Goal: Information Seeking & Learning: Learn about a topic

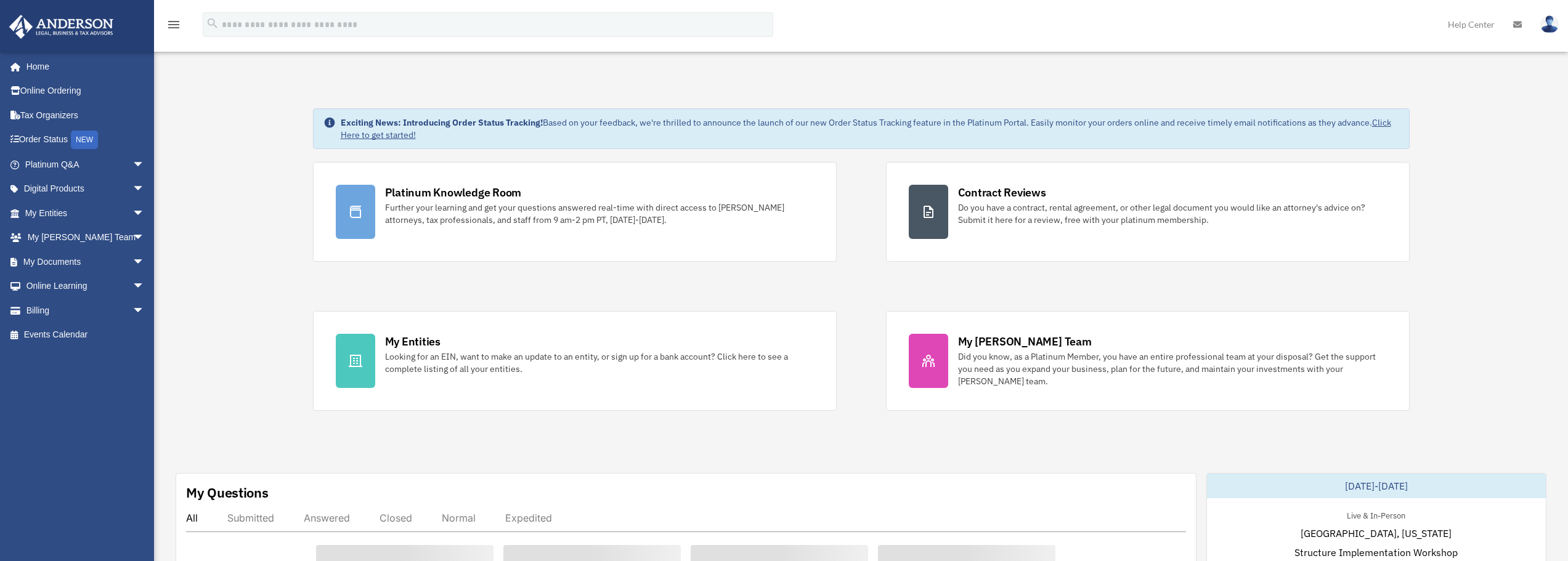
scroll to position [4206, 0]
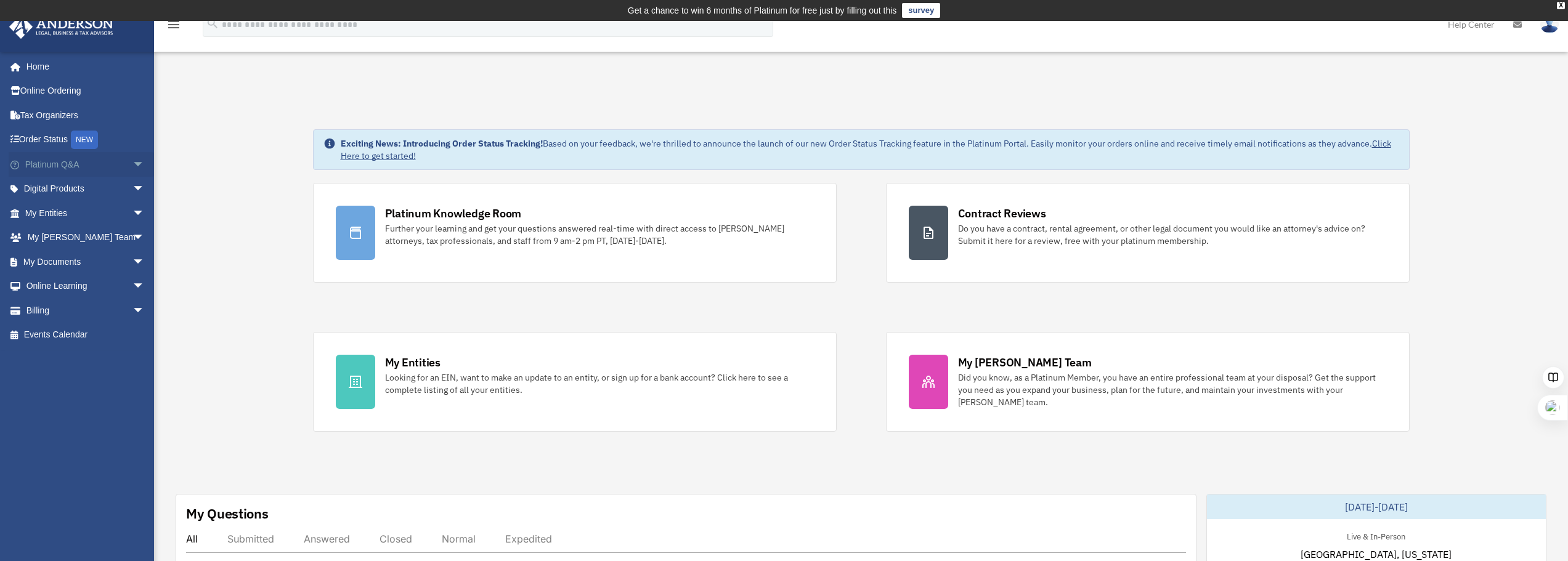
click at [138, 162] on span "arrow_drop_down" at bounding box center [144, 164] width 24 height 25
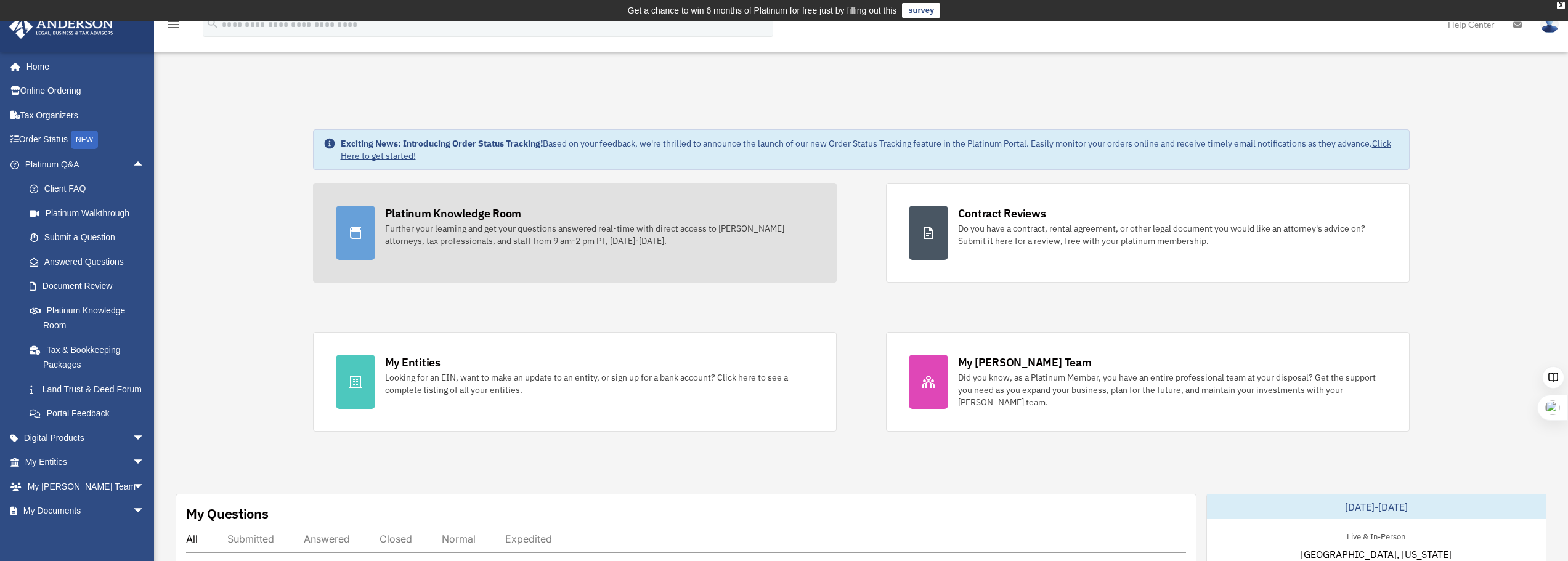
click at [442, 225] on div "Further your learning and get your questions answered real-time with direct acc…" at bounding box center [599, 234] width 429 height 24
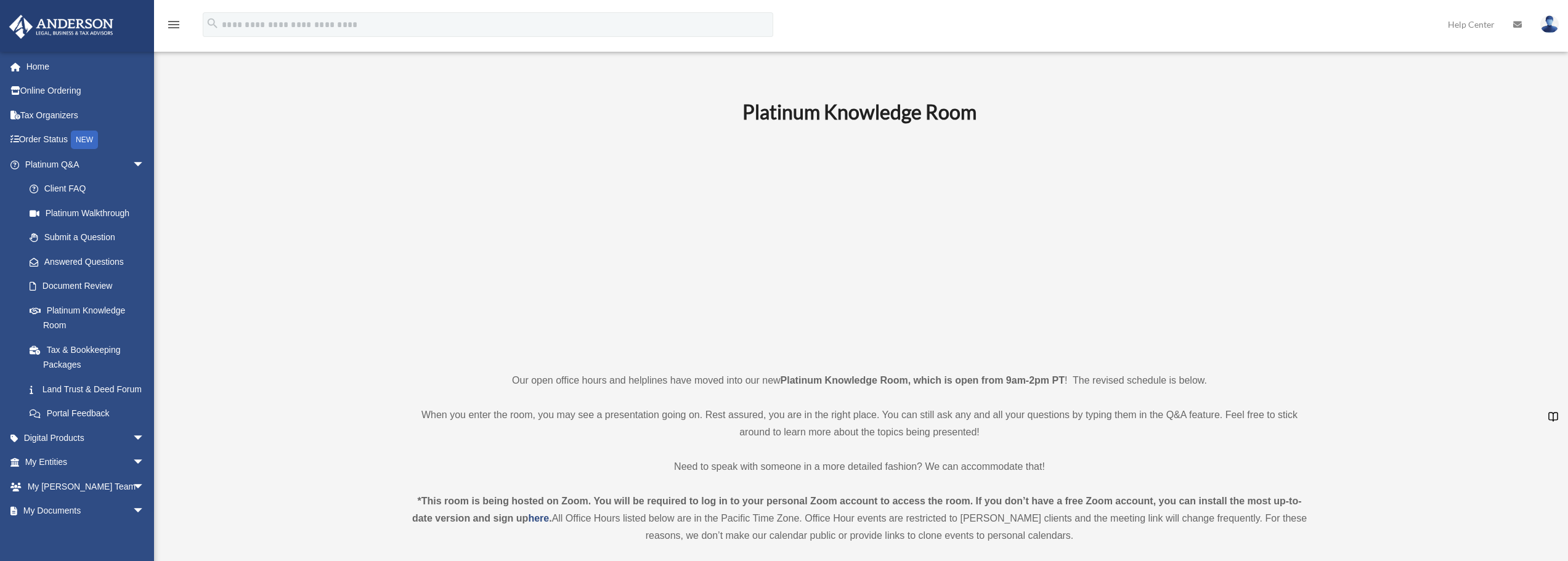
scroll to position [4206, 0]
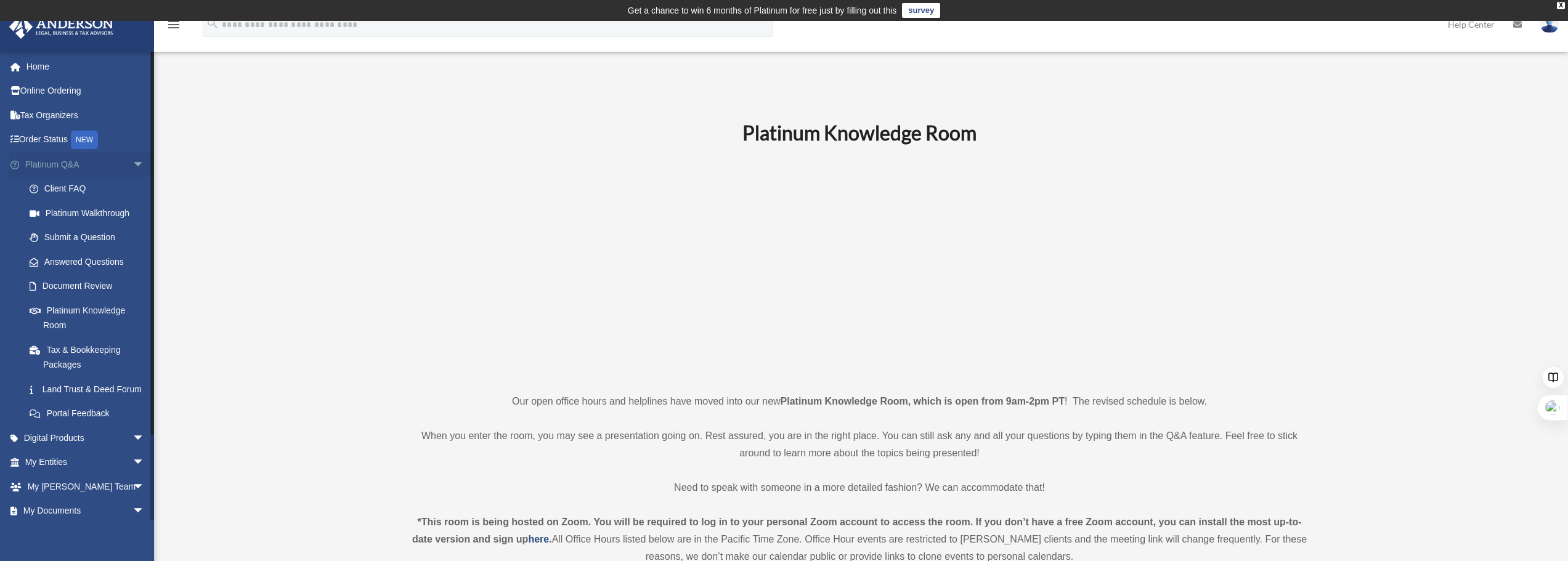
click at [132, 166] on span "arrow_drop_down" at bounding box center [144, 164] width 24 height 25
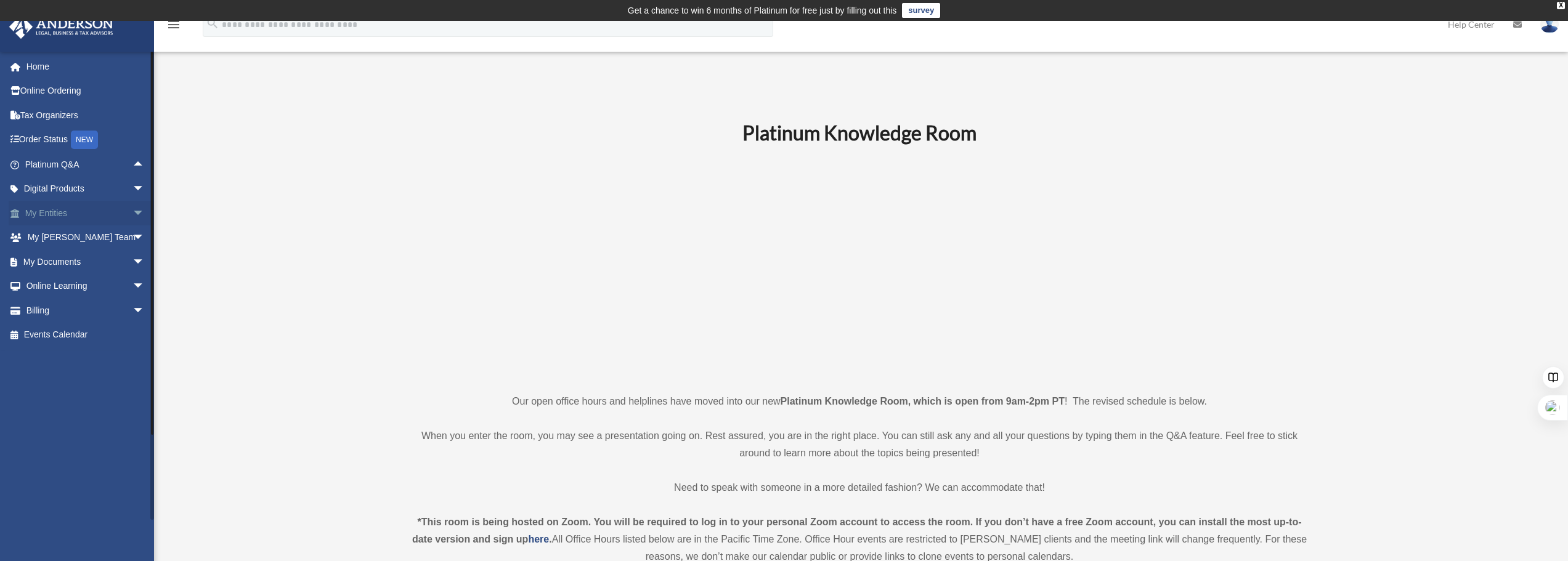
click at [132, 213] on span "arrow_drop_down" at bounding box center [144, 213] width 24 height 25
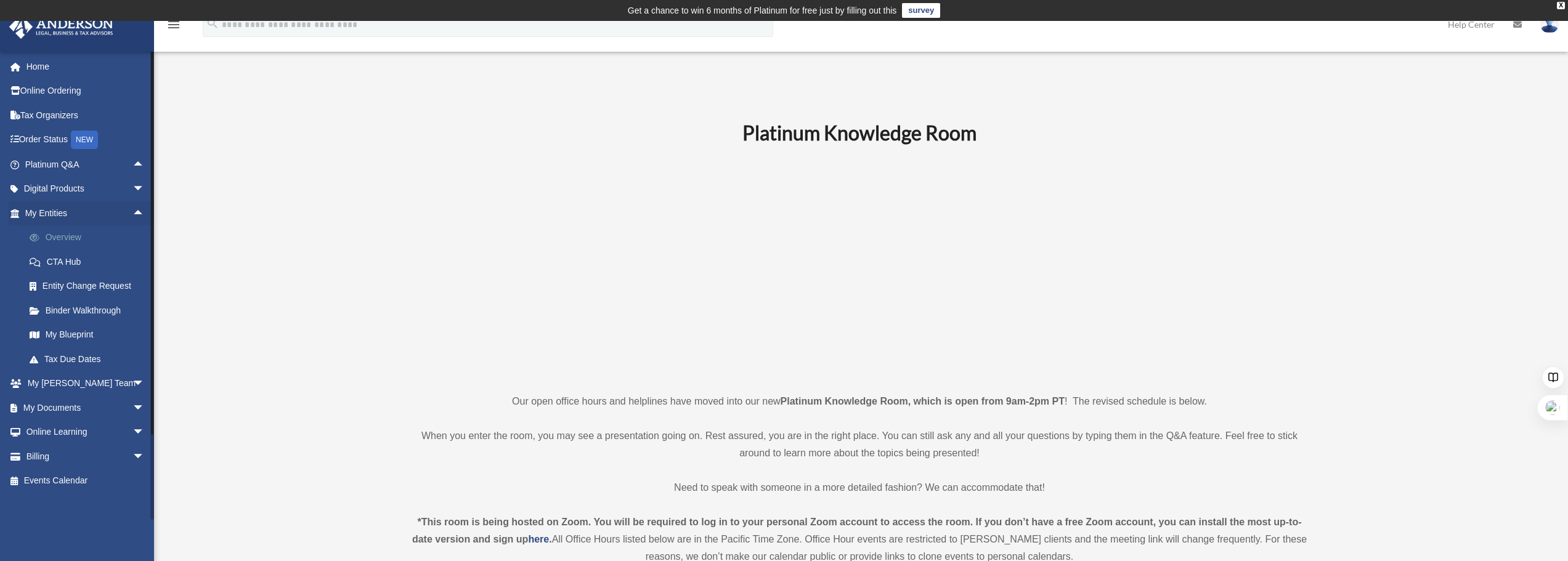
click at [81, 239] on link "Overview" at bounding box center [91, 237] width 146 height 24
click at [72, 241] on link "Overview" at bounding box center [91, 237] width 146 height 24
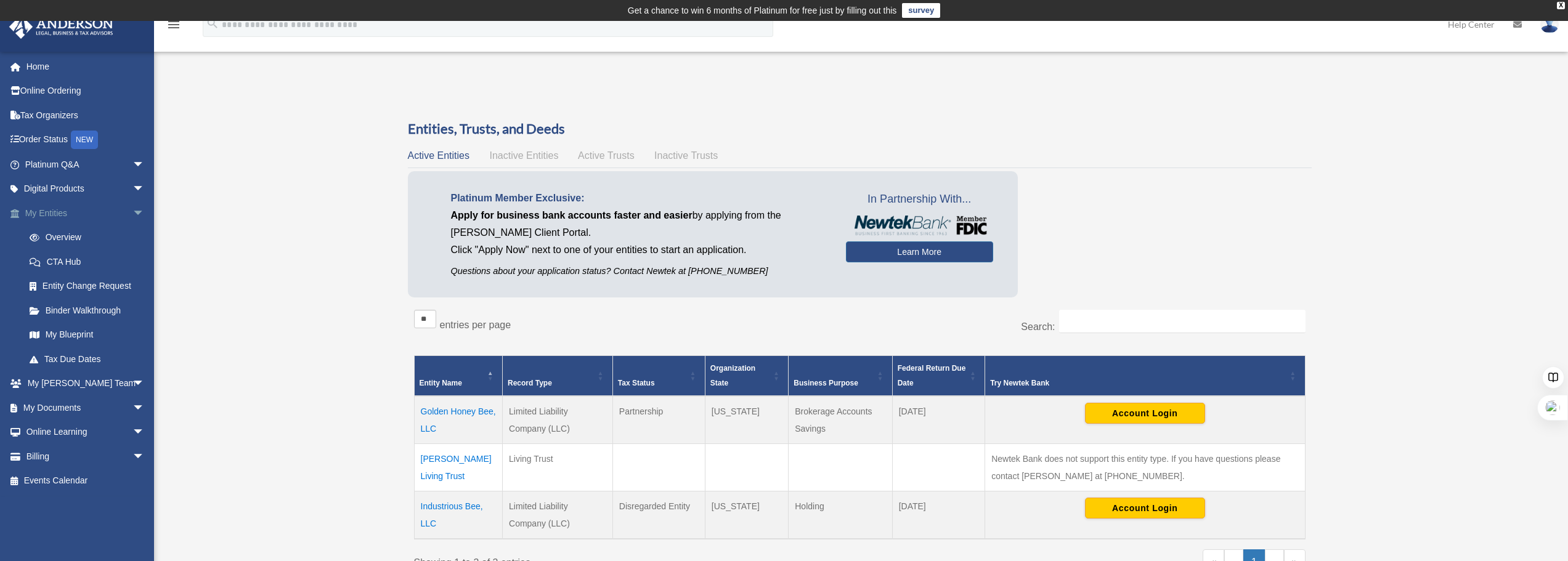
click at [132, 214] on span "arrow_drop_down" at bounding box center [144, 213] width 24 height 25
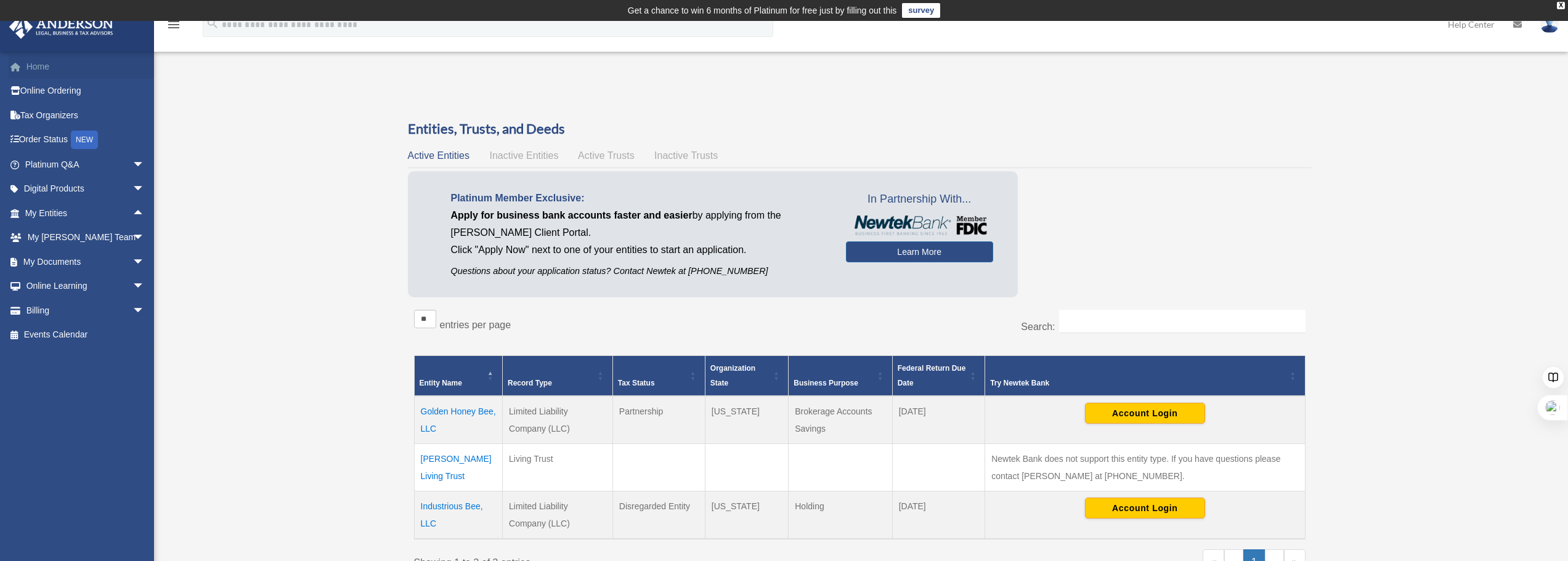
click at [35, 64] on link "Home" at bounding box center [86, 66] width 154 height 24
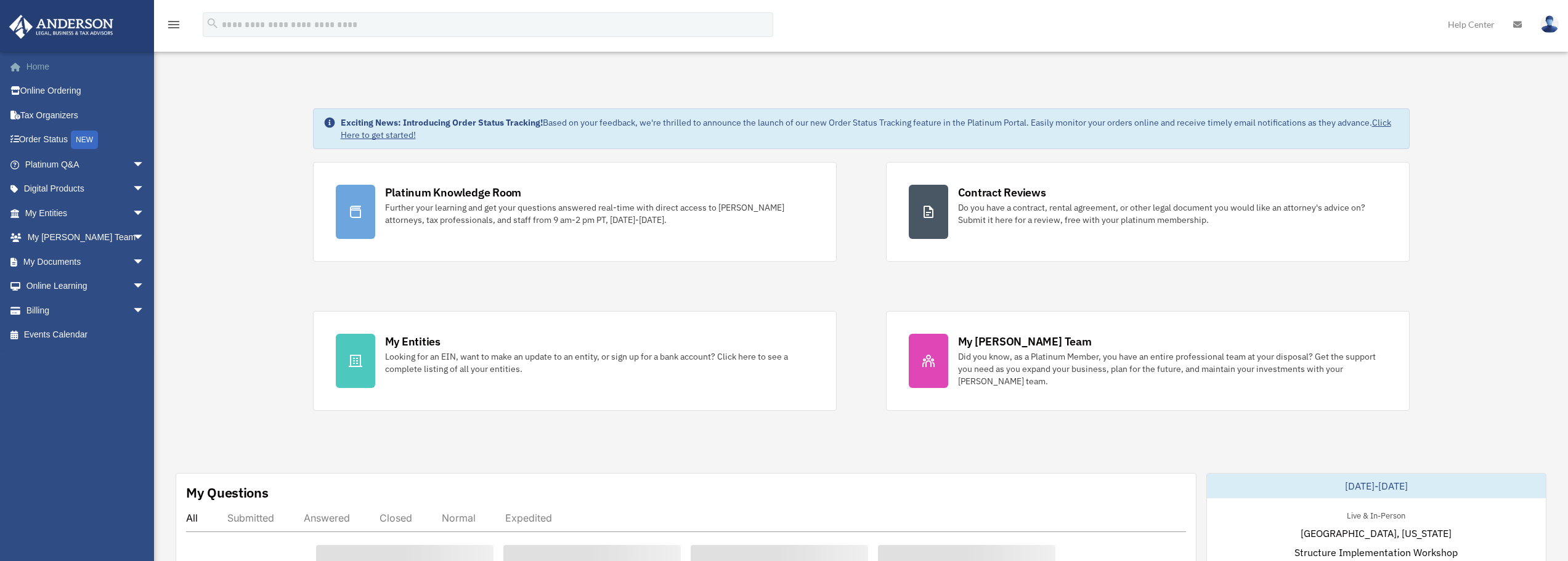
scroll to position [4206, 0]
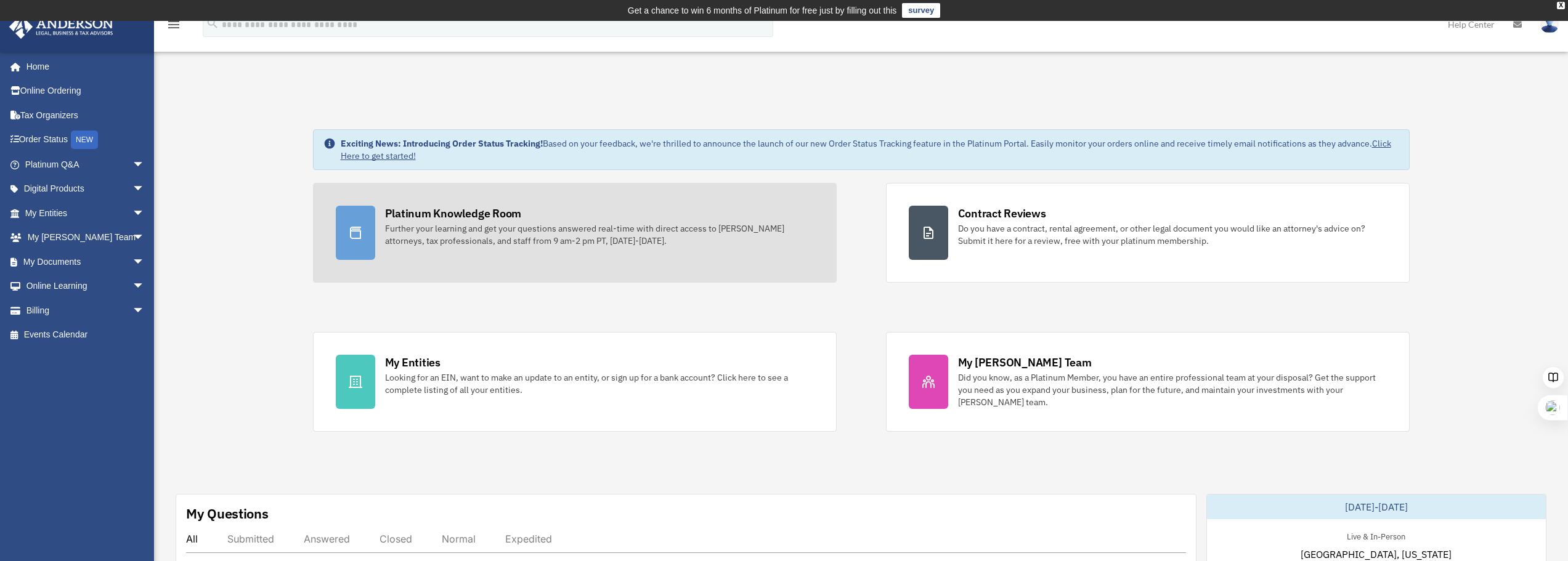
click at [466, 226] on div "Further your learning and get your questions answered real-time with direct acc…" at bounding box center [599, 234] width 429 height 24
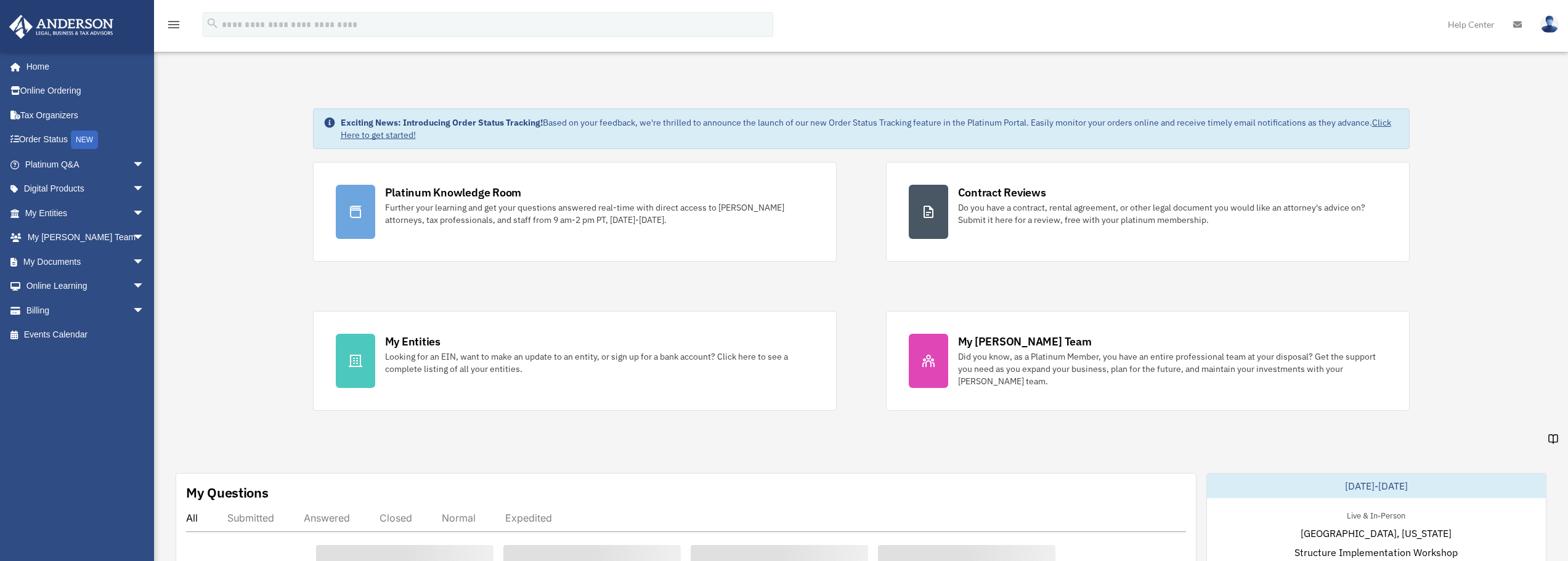
scroll to position [4206, 0]
